Goal: Task Accomplishment & Management: Complete application form

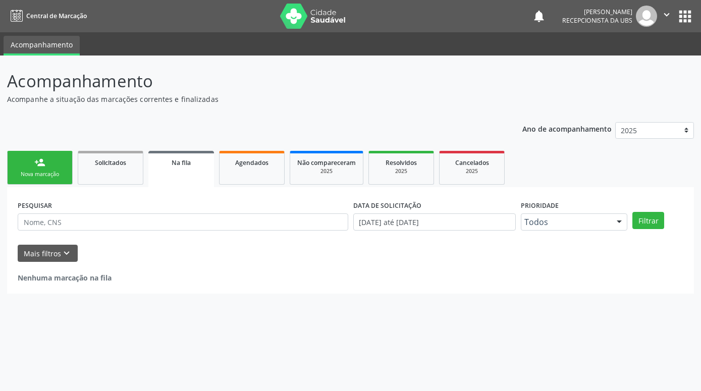
click at [49, 173] on div "Nova marcação" at bounding box center [40, 175] width 50 height 8
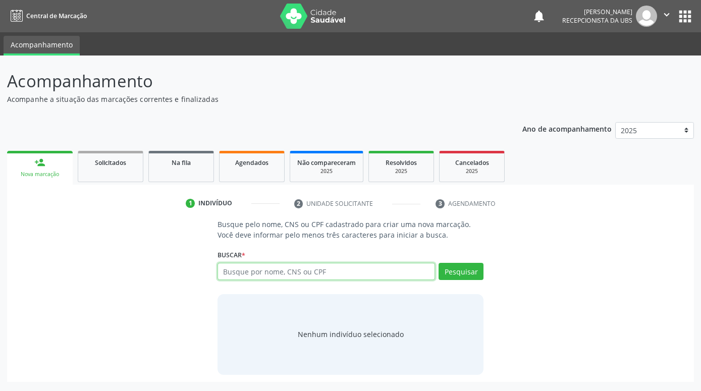
click at [283, 276] on input "text" at bounding box center [327, 271] width 218 height 17
paste input "898006412718259"
type input "898006412718259"
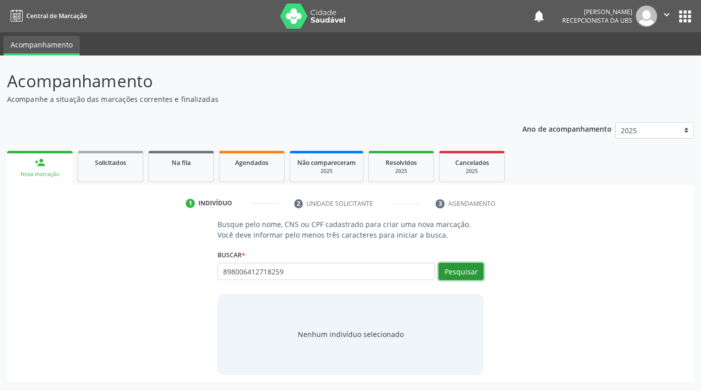
click at [467, 264] on button "Pesquisar" at bounding box center [461, 271] width 45 height 17
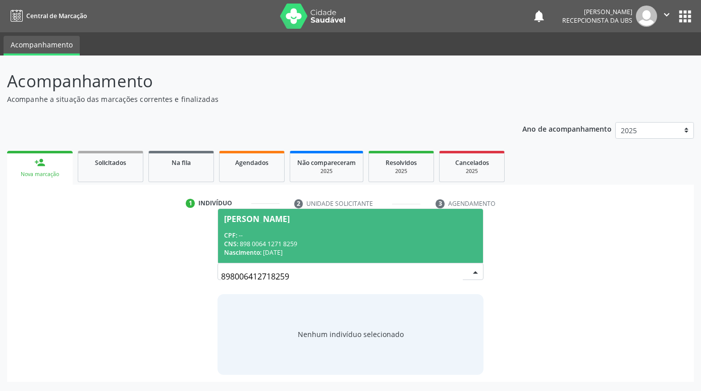
click at [420, 221] on div "[PERSON_NAME]" at bounding box center [350, 219] width 253 height 8
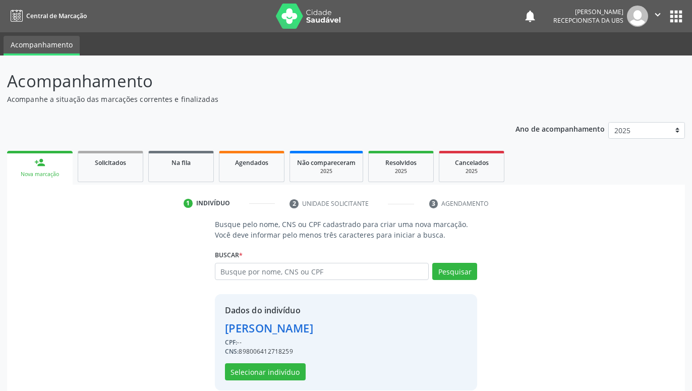
scroll to position [14, 0]
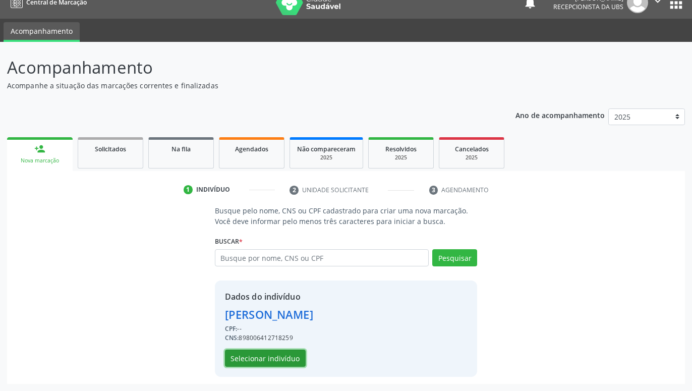
click at [280, 356] on button "Selecionar indivíduo" at bounding box center [265, 358] width 81 height 17
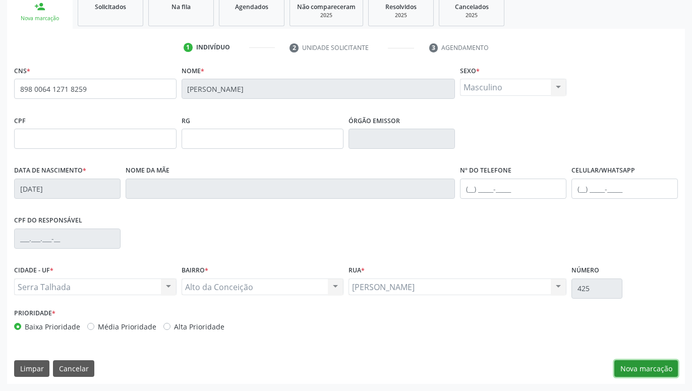
click at [635, 365] on button "Nova marcação" at bounding box center [647, 368] width 64 height 17
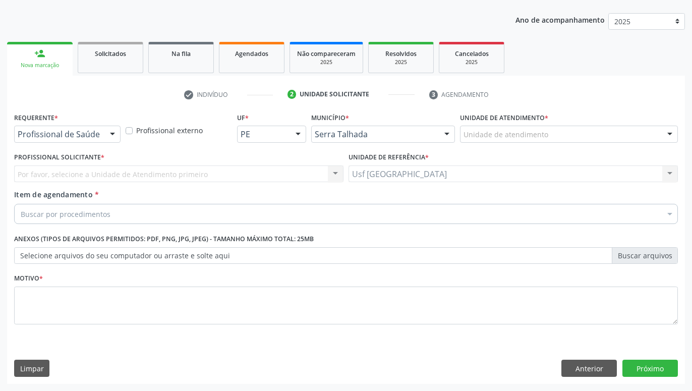
click at [100, 137] on div "Profissional de Saúde" at bounding box center [67, 134] width 106 height 17
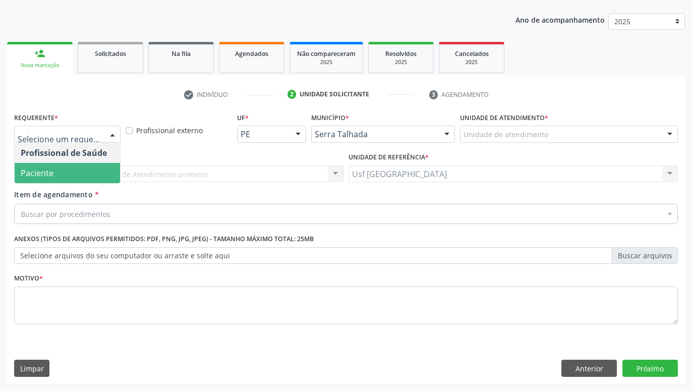
click at [81, 173] on span "Paciente" at bounding box center [67, 173] width 105 height 20
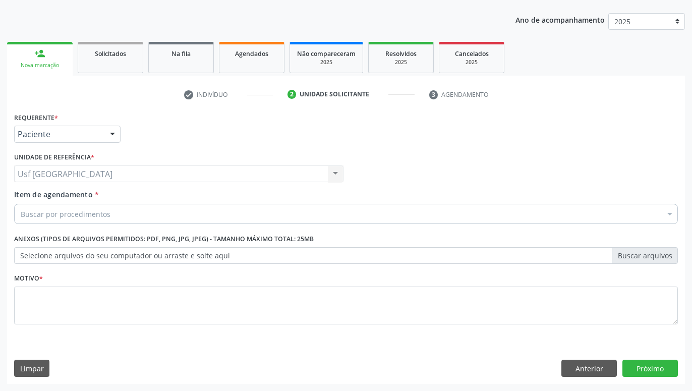
click at [142, 217] on div "Buscar por procedimentos" at bounding box center [346, 214] width 664 height 20
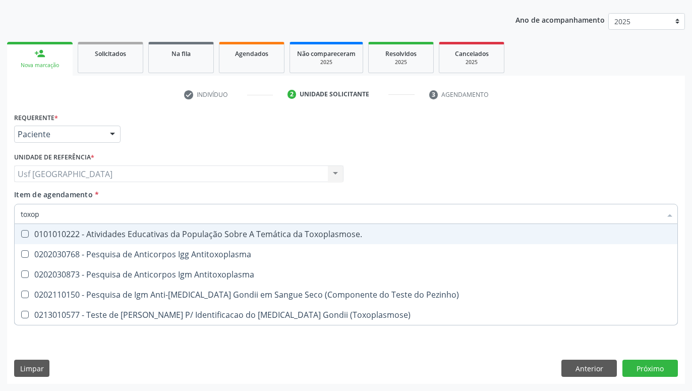
type input "toxopl"
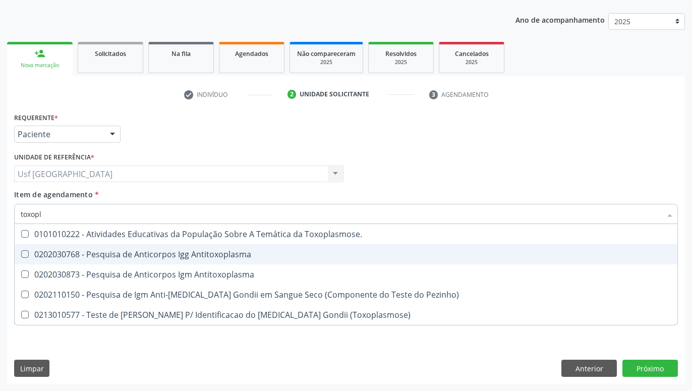
click at [151, 252] on div "0202030768 - Pesquisa de Anticorpos Igg Antitoxoplasma" at bounding box center [346, 254] width 651 height 8
checkbox Antitoxoplasma "true"
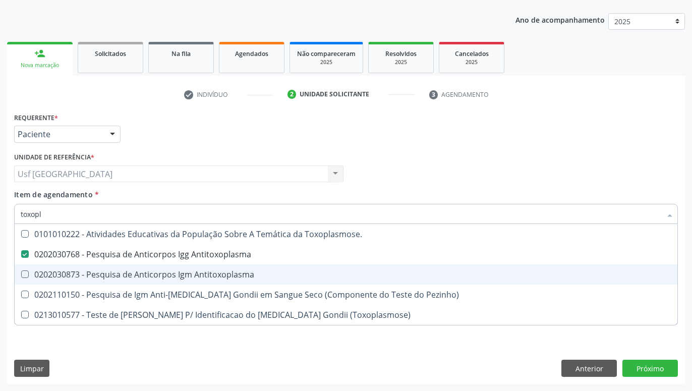
click at [146, 275] on div "0202030873 - Pesquisa de Anticorpos Igm Antitoxoplasma" at bounding box center [346, 275] width 651 height 8
checkbox Antitoxoplasma "true"
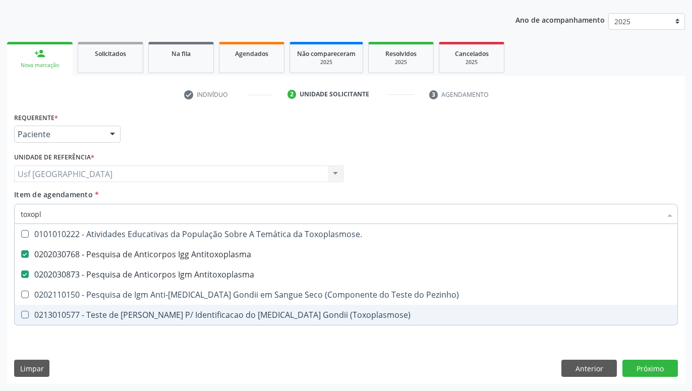
click at [305, 388] on div "Acompanhamento Acompanhe a situação das marcações correntes e finalizadas Relat…" at bounding box center [346, 168] width 692 height 445
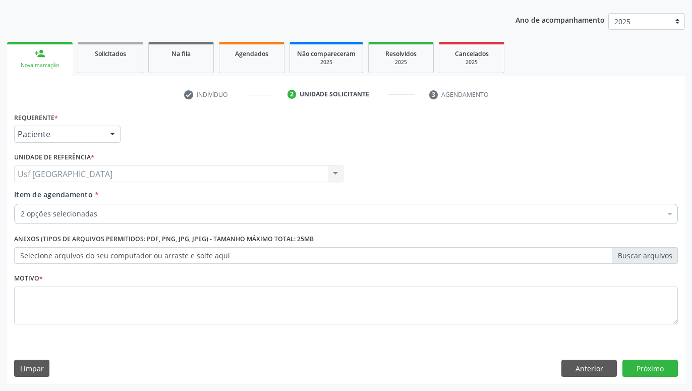
click at [310, 356] on div "0304070076 - .Quimioterapia de Leucemia Linfoide/Linfoblástica Aguda, Leucemia …" at bounding box center [414, 355] width 786 height 8
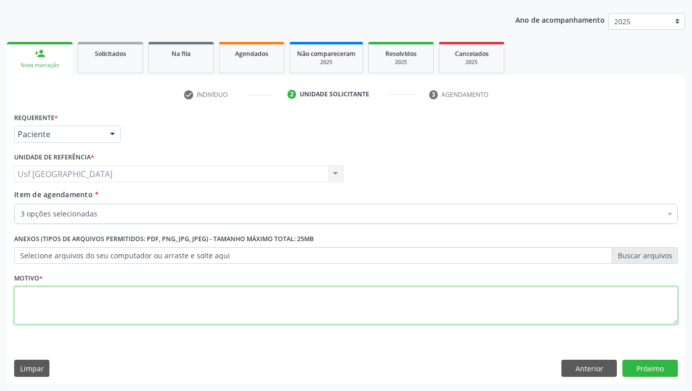
click at [309, 320] on textarea at bounding box center [346, 306] width 664 height 38
type textarea "."
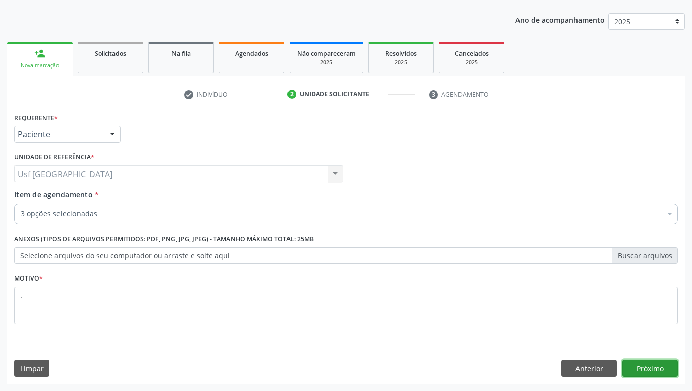
click at [653, 365] on button "Próximo" at bounding box center [651, 368] width 56 height 17
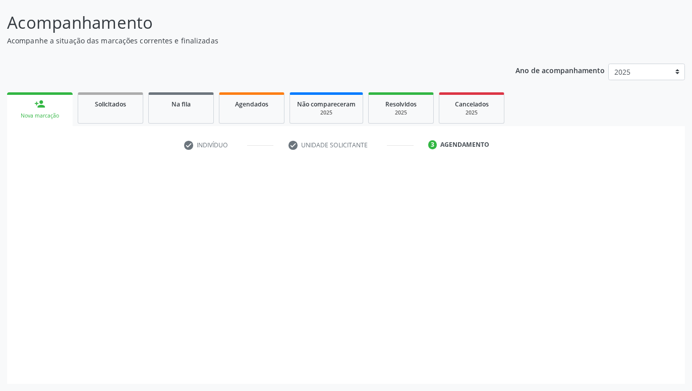
scroll to position [59, 0]
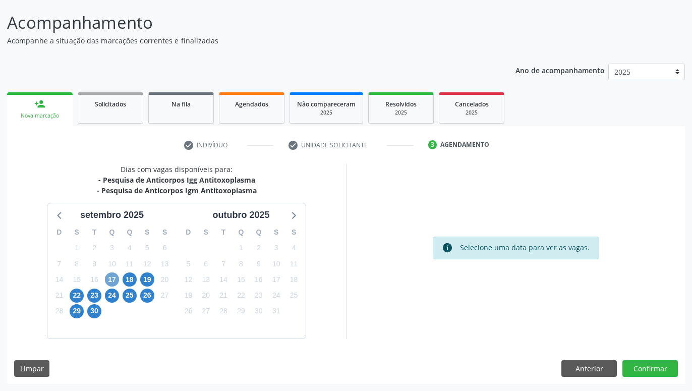
click at [114, 277] on span "17" at bounding box center [112, 280] width 14 height 14
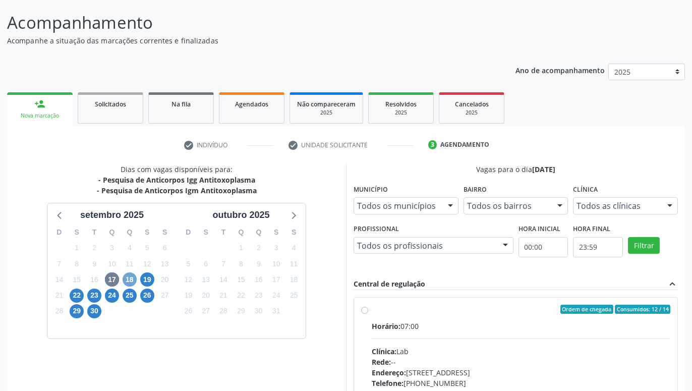
click at [124, 280] on span "18" at bounding box center [130, 280] width 14 height 14
click at [372, 309] on label "Ordem de chegada Consumidos: 3 / 24 Horário: 07:00 Clínica: Labgene Medicina La…" at bounding box center [521, 382] width 299 height 155
click at [362, 309] on input "Ordem de chegada Consumidos: 3 / 24 Horário: 07:00 Clínica: Labgene Medicina La…" at bounding box center [364, 309] width 7 height 9
radio input "true"
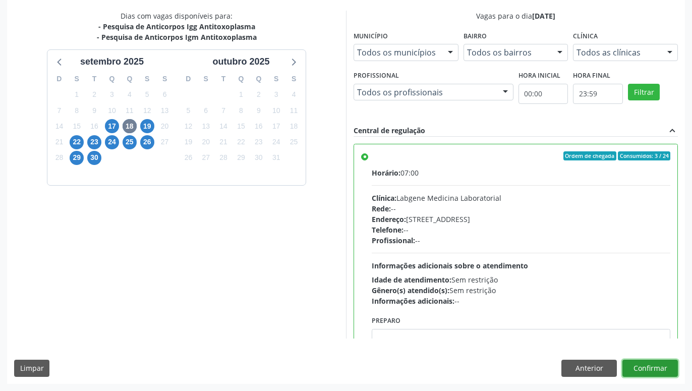
click at [646, 366] on button "Confirmar" at bounding box center [651, 368] width 56 height 17
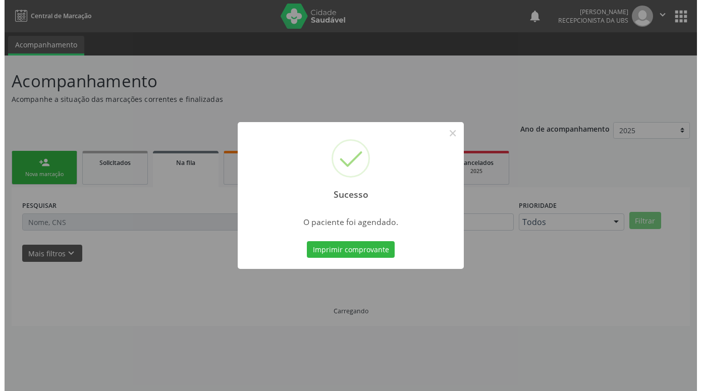
scroll to position [0, 0]
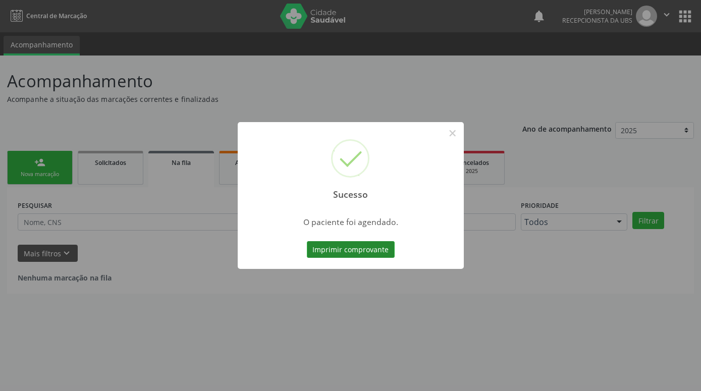
click at [377, 249] on button "Imprimir comprovante" at bounding box center [351, 249] width 88 height 17
